Goal: Transaction & Acquisition: Obtain resource

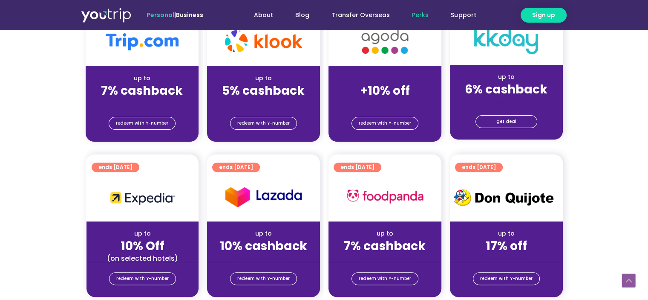
scroll to position [213, 0]
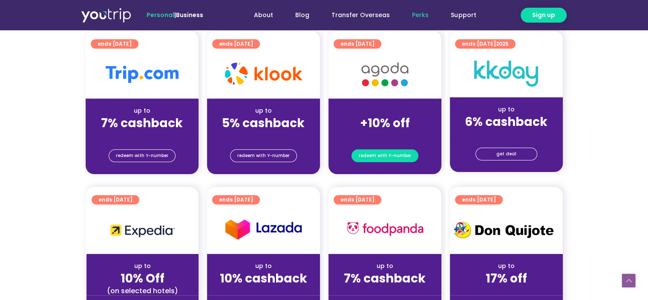
click at [385, 156] on span "redeem with Y-number" at bounding box center [385, 156] width 52 height 12
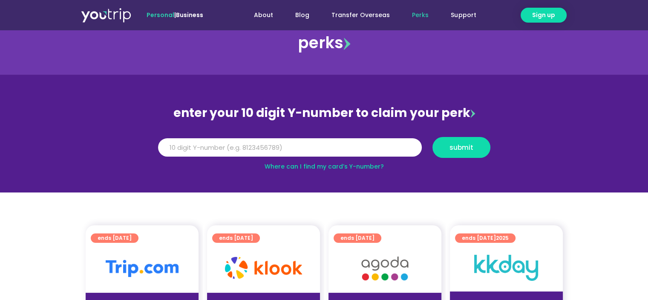
scroll to position [2, 0]
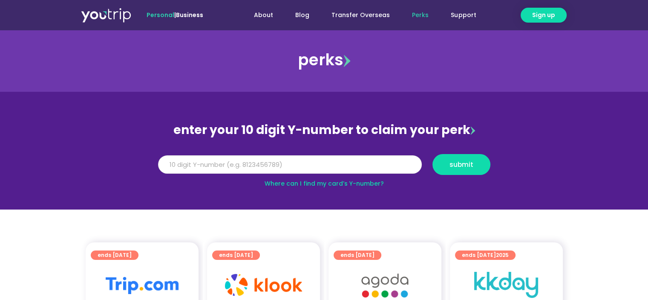
click at [244, 162] on input "Y Number" at bounding box center [290, 164] width 264 height 19
type input "8184063235"
click at [470, 161] on span "submit" at bounding box center [462, 164] width 24 height 6
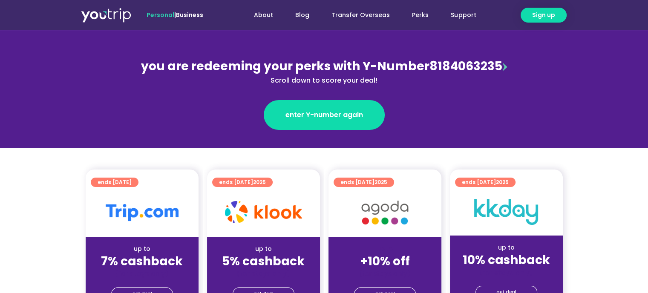
scroll to position [85, 0]
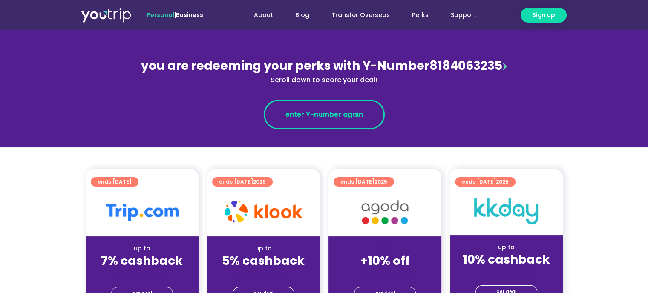
click at [345, 119] on span "enter Y-number again" at bounding box center [324, 115] width 78 height 10
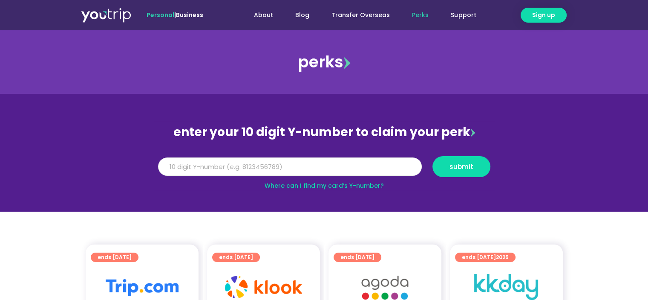
click at [281, 165] on input "Y Number" at bounding box center [290, 166] width 264 height 19
type input "8184063235"
click at [471, 170] on span "submit" at bounding box center [462, 166] width 24 height 6
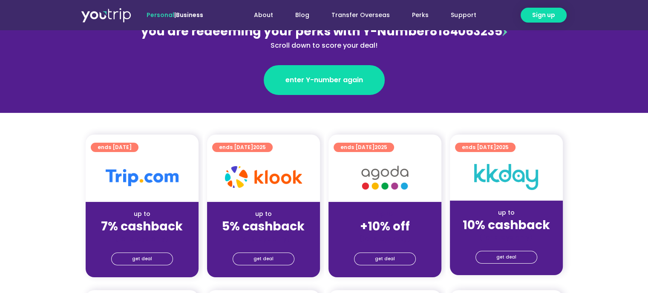
scroll to position [128, 0]
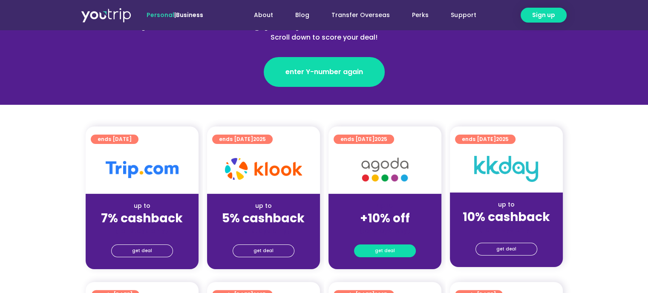
click at [383, 251] on span "get deal" at bounding box center [385, 251] width 20 height 12
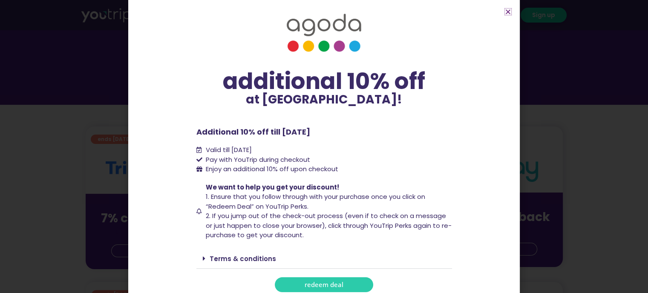
scroll to position [14, 0]
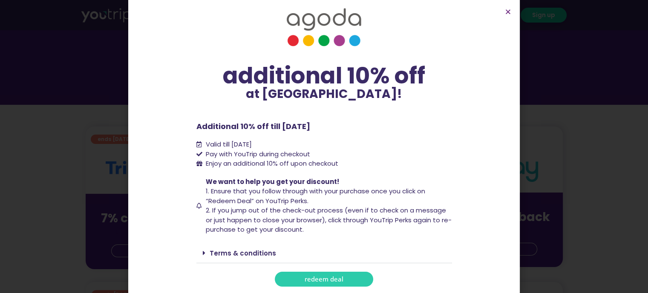
click at [221, 252] on link "Terms & conditions" at bounding box center [243, 253] width 66 height 9
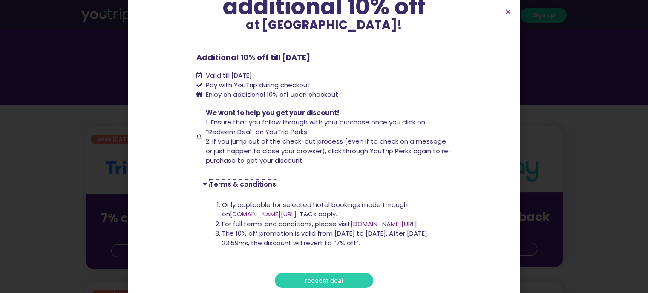
scroll to position [84, 0]
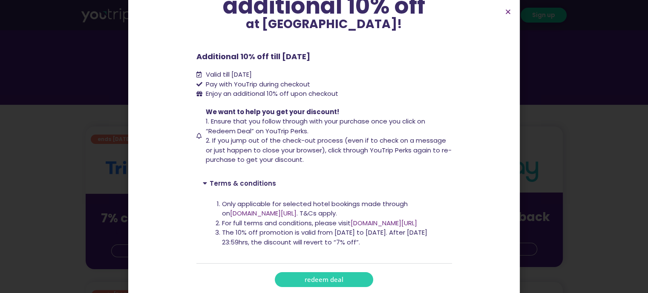
click at [263, 213] on link "www.agoda.com/youtrip" at bounding box center [263, 213] width 66 height 9
